Goal: Information Seeking & Learning: Learn about a topic

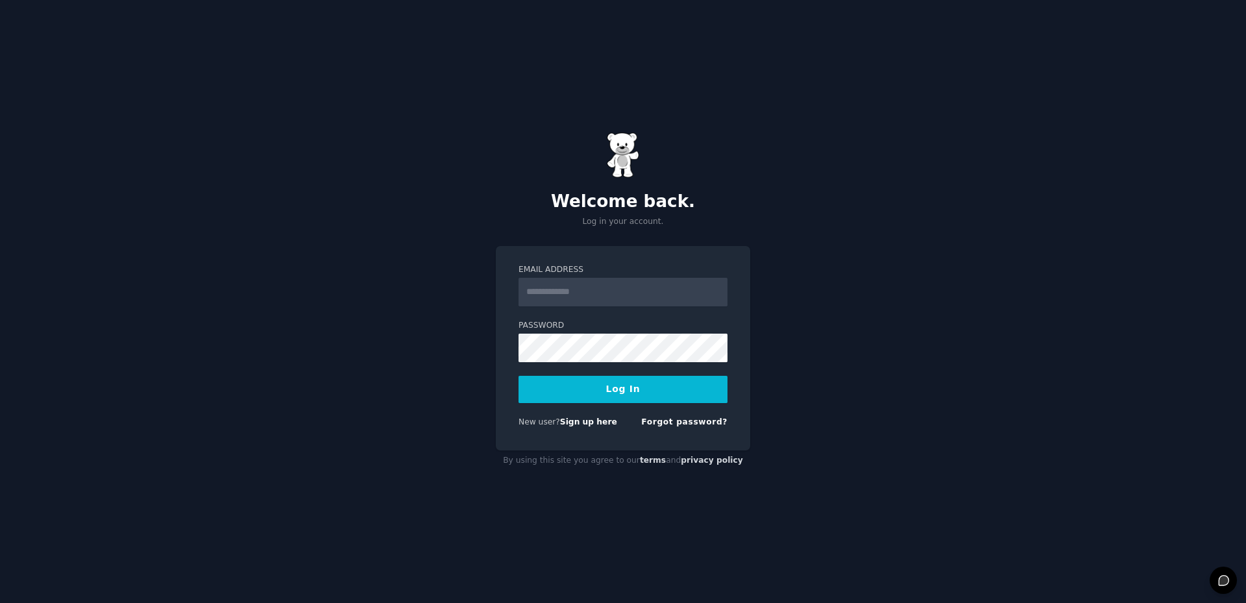
click at [607, 291] on input "Email Address" at bounding box center [623, 292] width 209 height 29
type input "**********"
click at [519, 376] on button "Log In" at bounding box center [623, 389] width 209 height 27
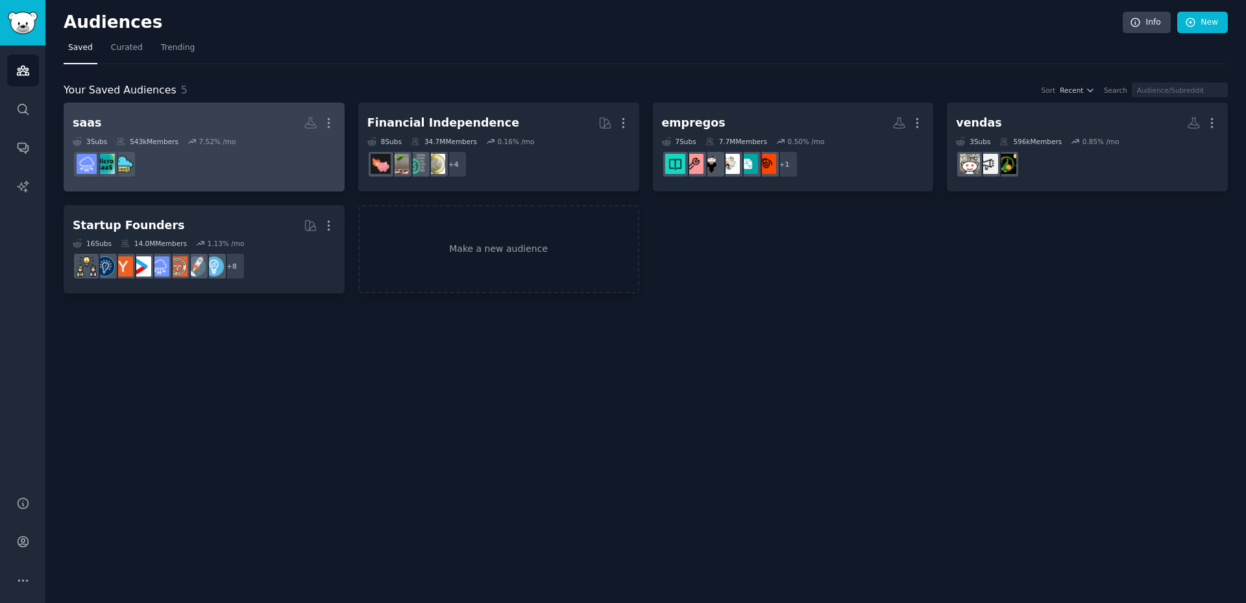
click at [162, 117] on h2 "saas More" at bounding box center [204, 123] width 263 height 23
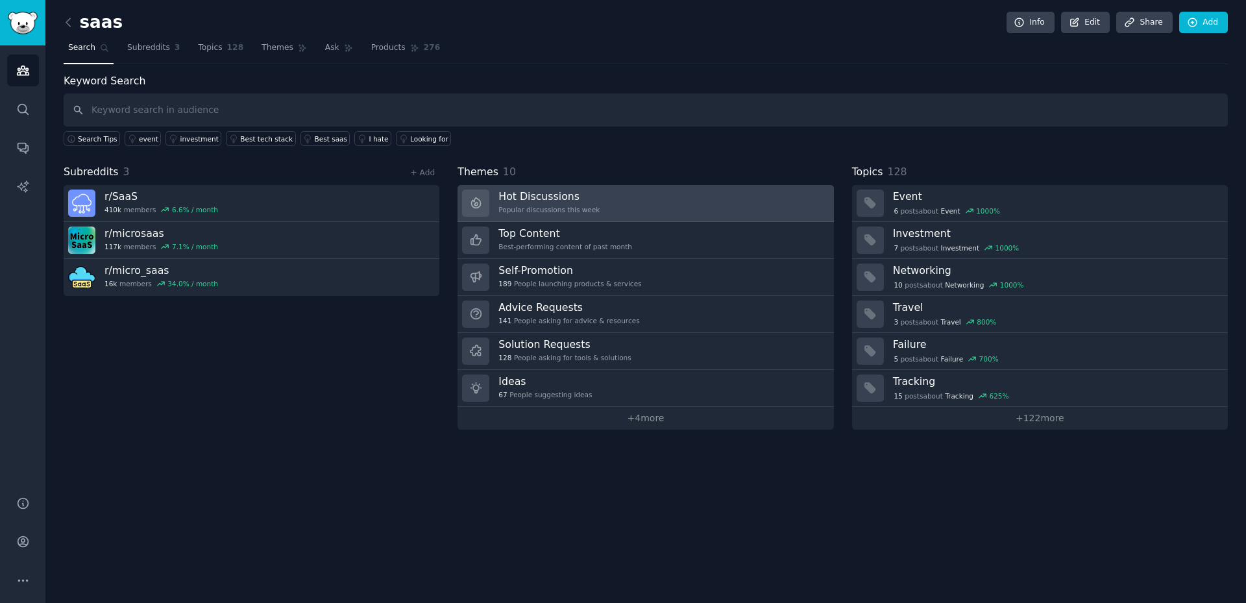
click at [585, 204] on div "Hot Discussions Popular discussions this week" at bounding box center [548, 203] width 101 height 27
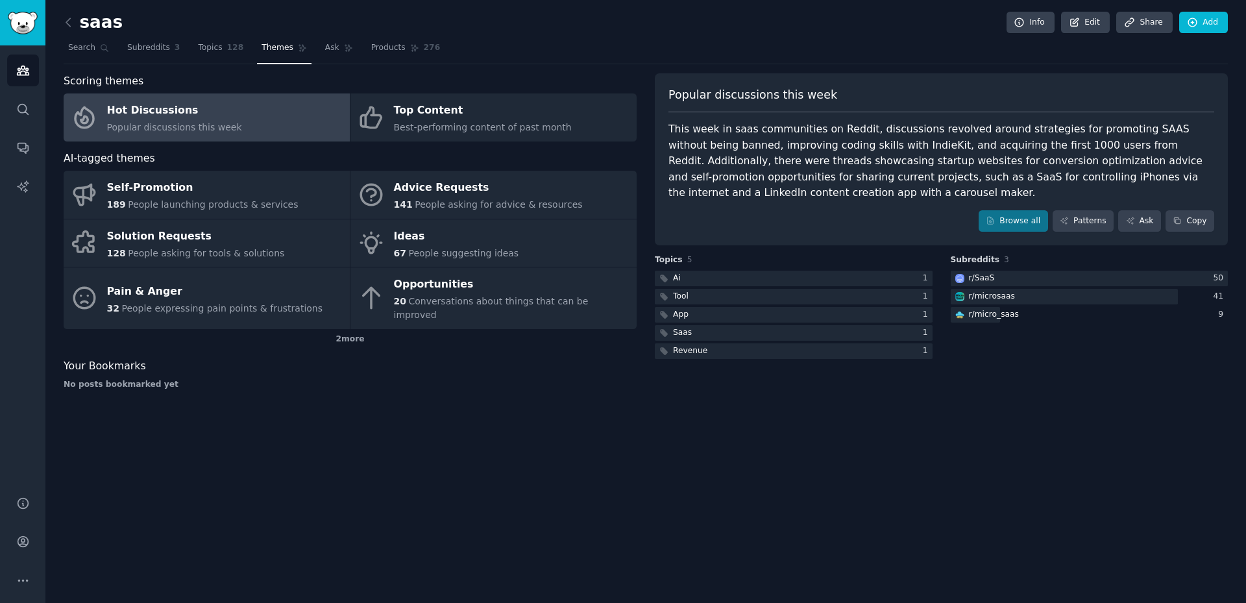
click at [724, 29] on div "saas Info Edit Share Add" at bounding box center [646, 25] width 1164 height 27
